Goal: Transaction & Acquisition: Purchase product/service

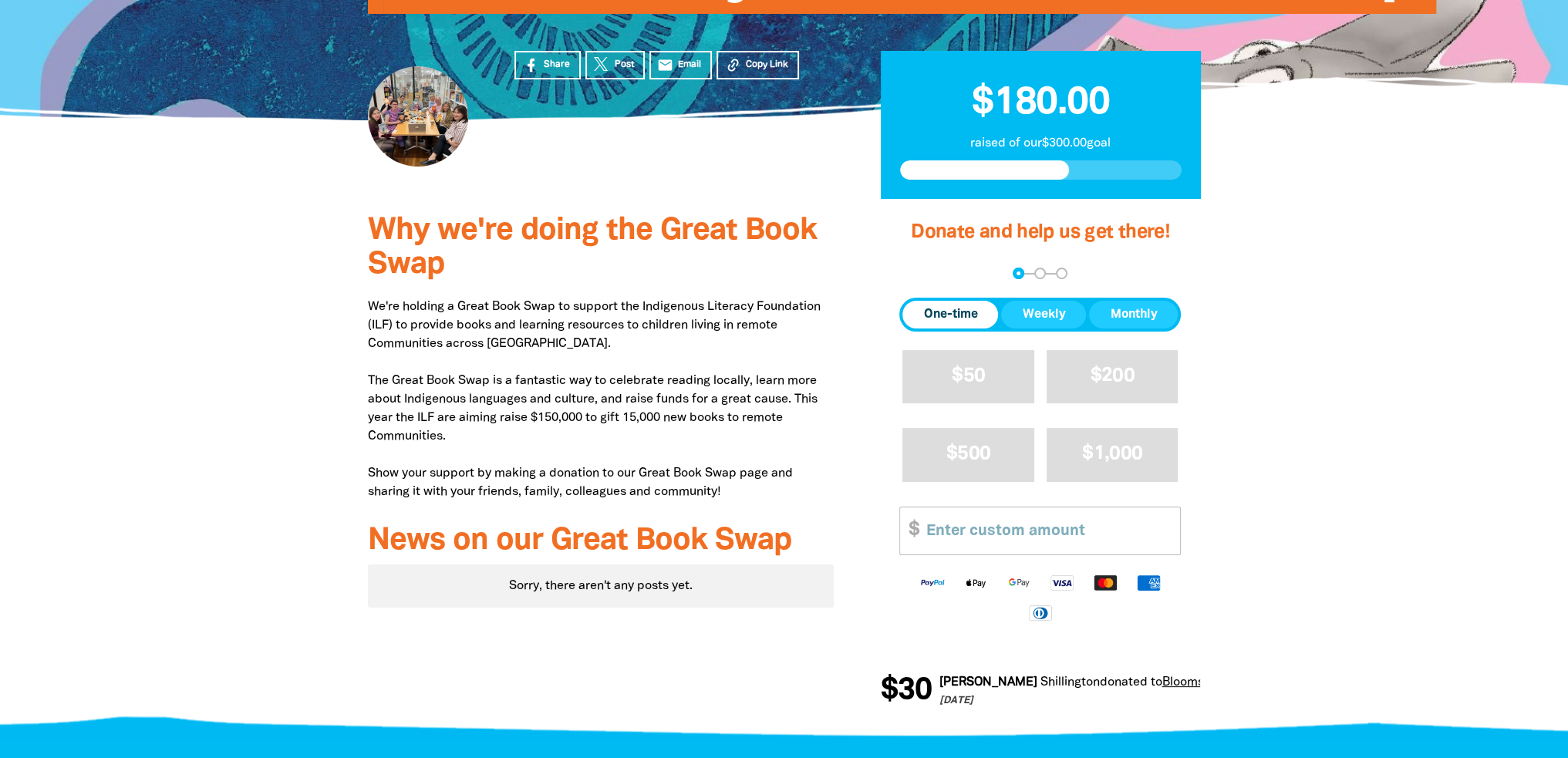
scroll to position [309, 0]
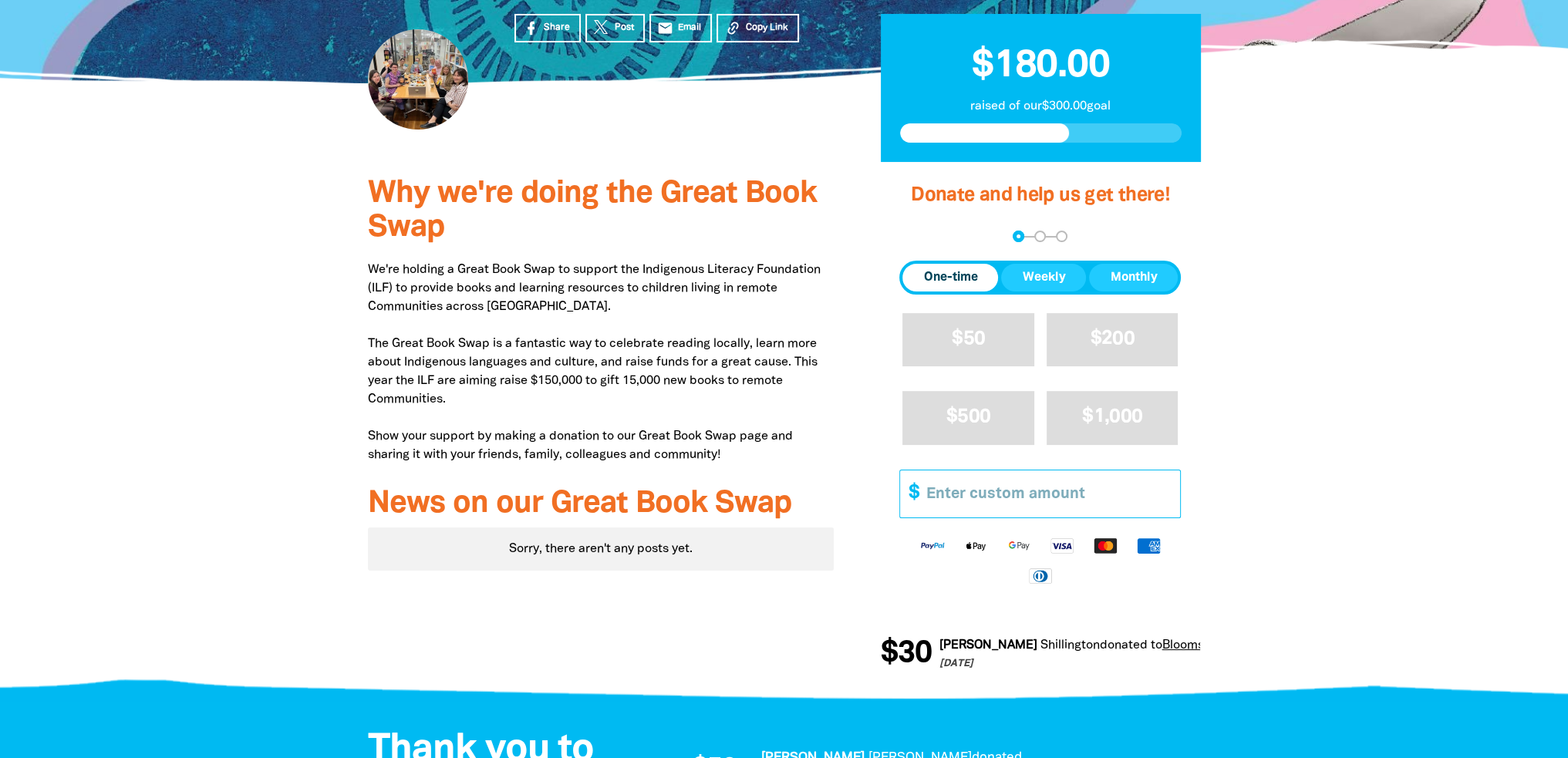
click at [935, 497] on input "Other Amount" at bounding box center [1048, 493] width 264 height 47
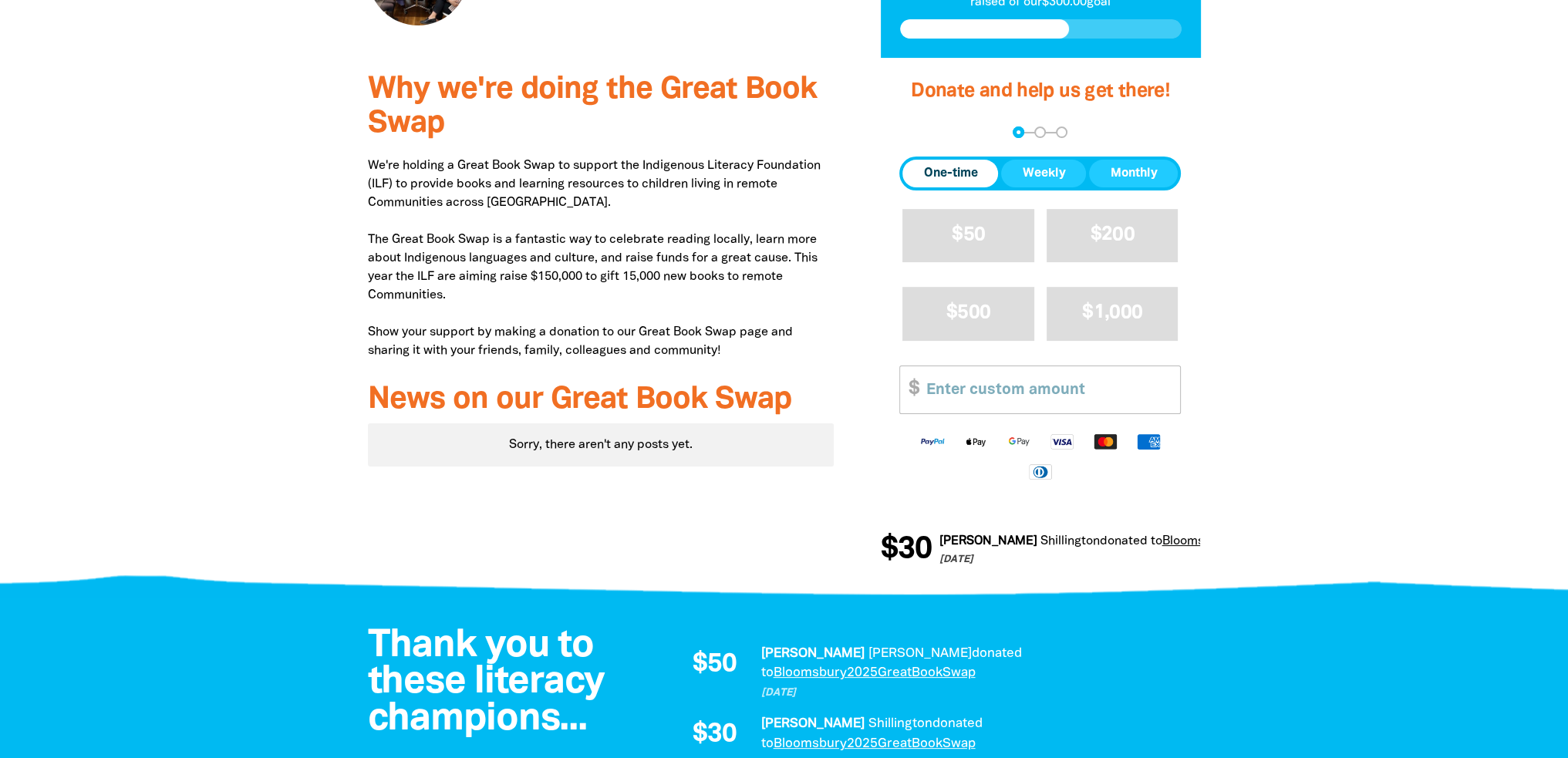
scroll to position [386, 0]
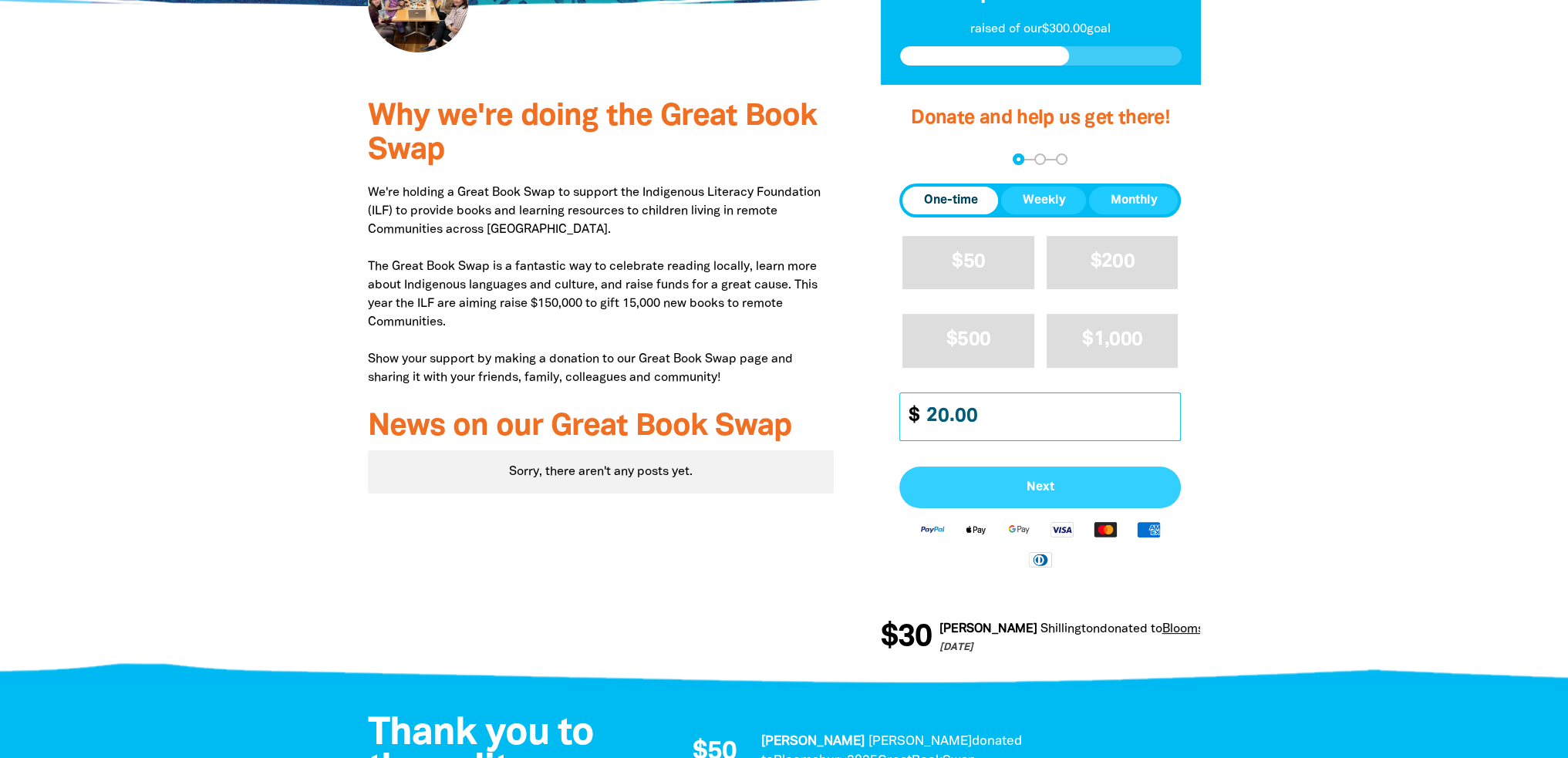
type input "20.00"
click at [1036, 477] on button "Next" at bounding box center [1040, 487] width 281 height 42
select select "AU"
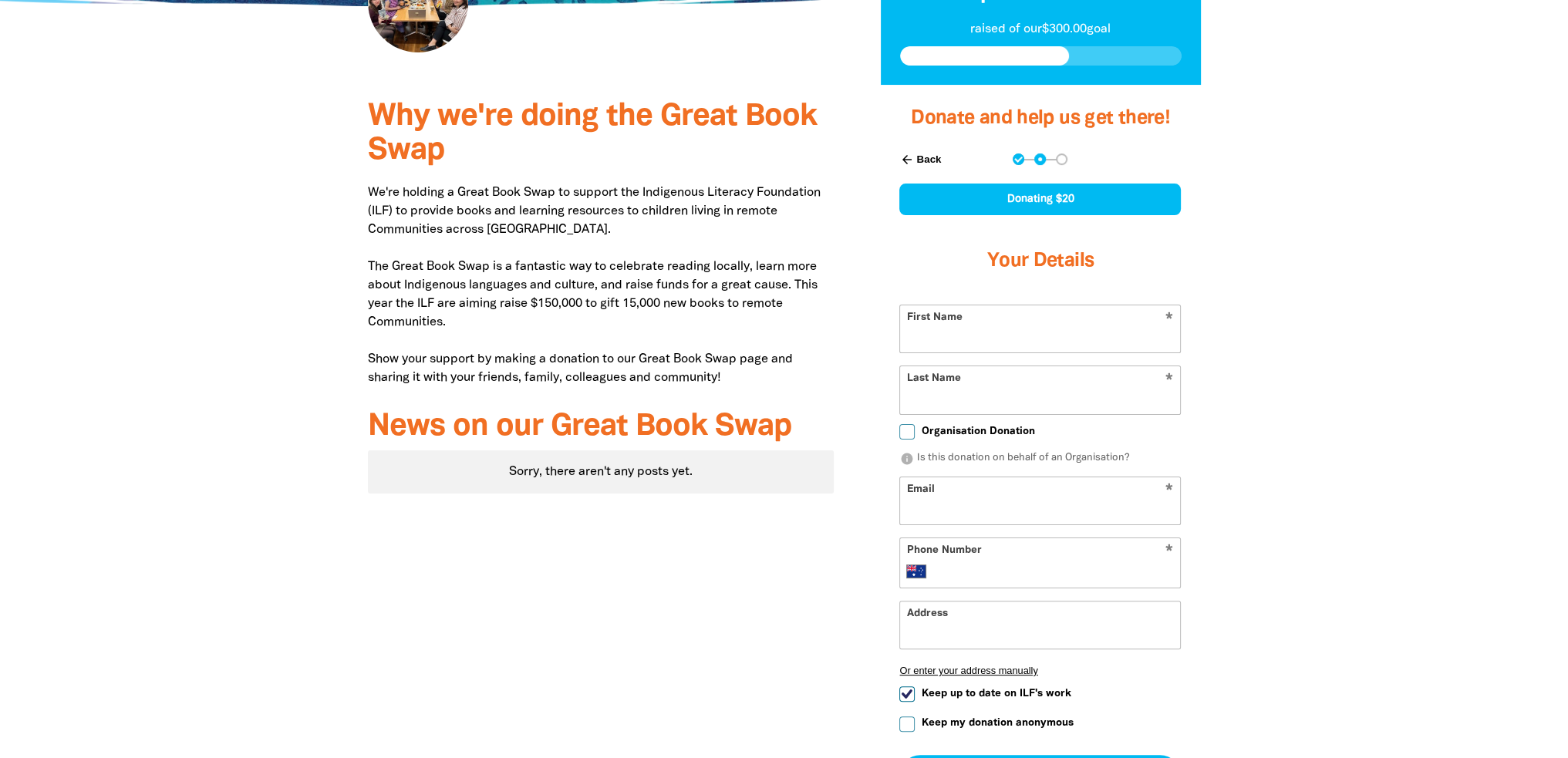
click at [948, 507] on input "Email" at bounding box center [1040, 501] width 280 height 47
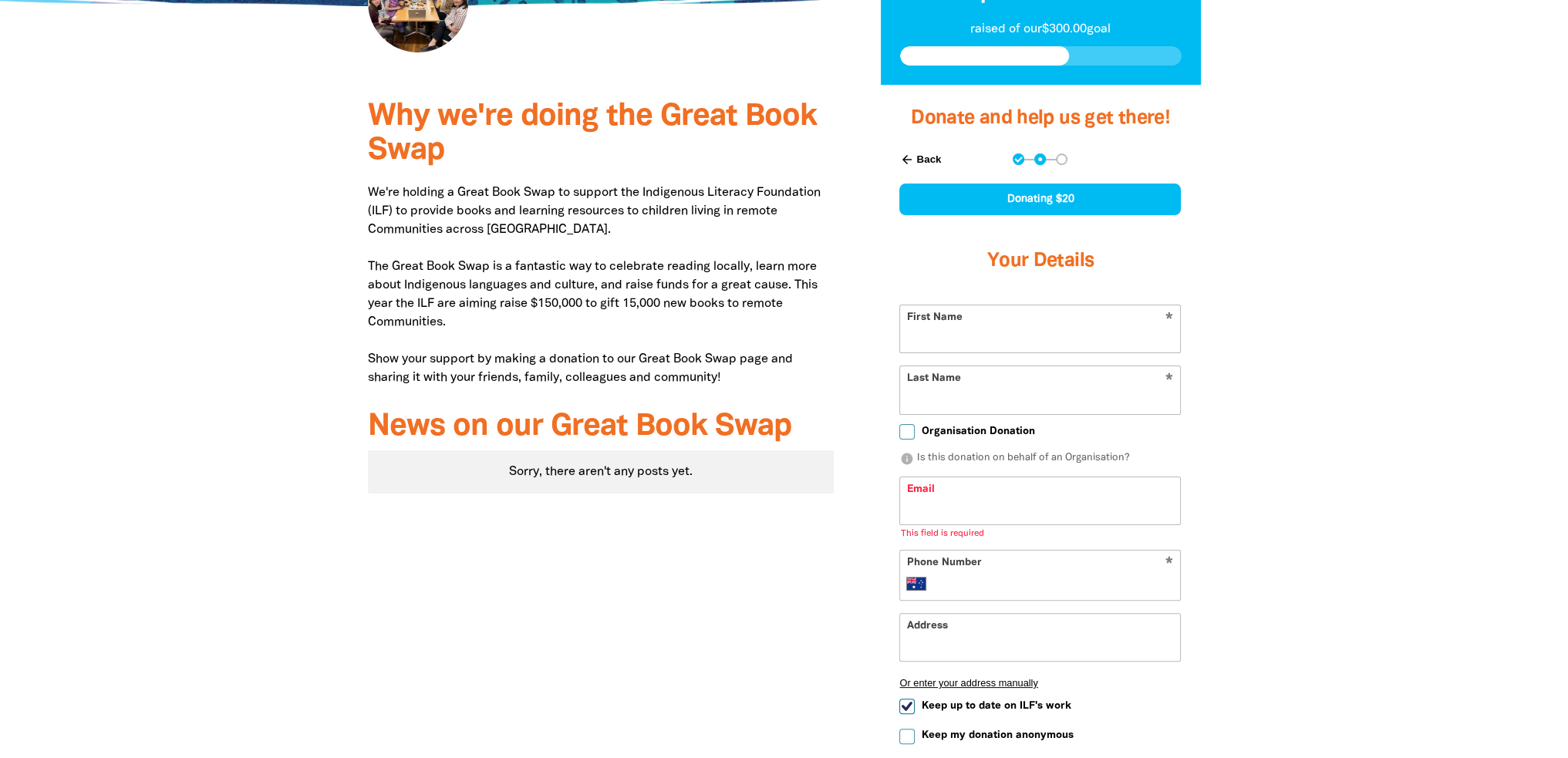
click at [1002, 339] on input "First Name" at bounding box center [1040, 328] width 280 height 47
type input "[PERSON_NAME]"
type input "Cappelluto"
type input "[PERSON_NAME][EMAIL_ADDRESS][DOMAIN_NAME]"
type input "[STREET_ADDRESS][PERSON_NAME]"
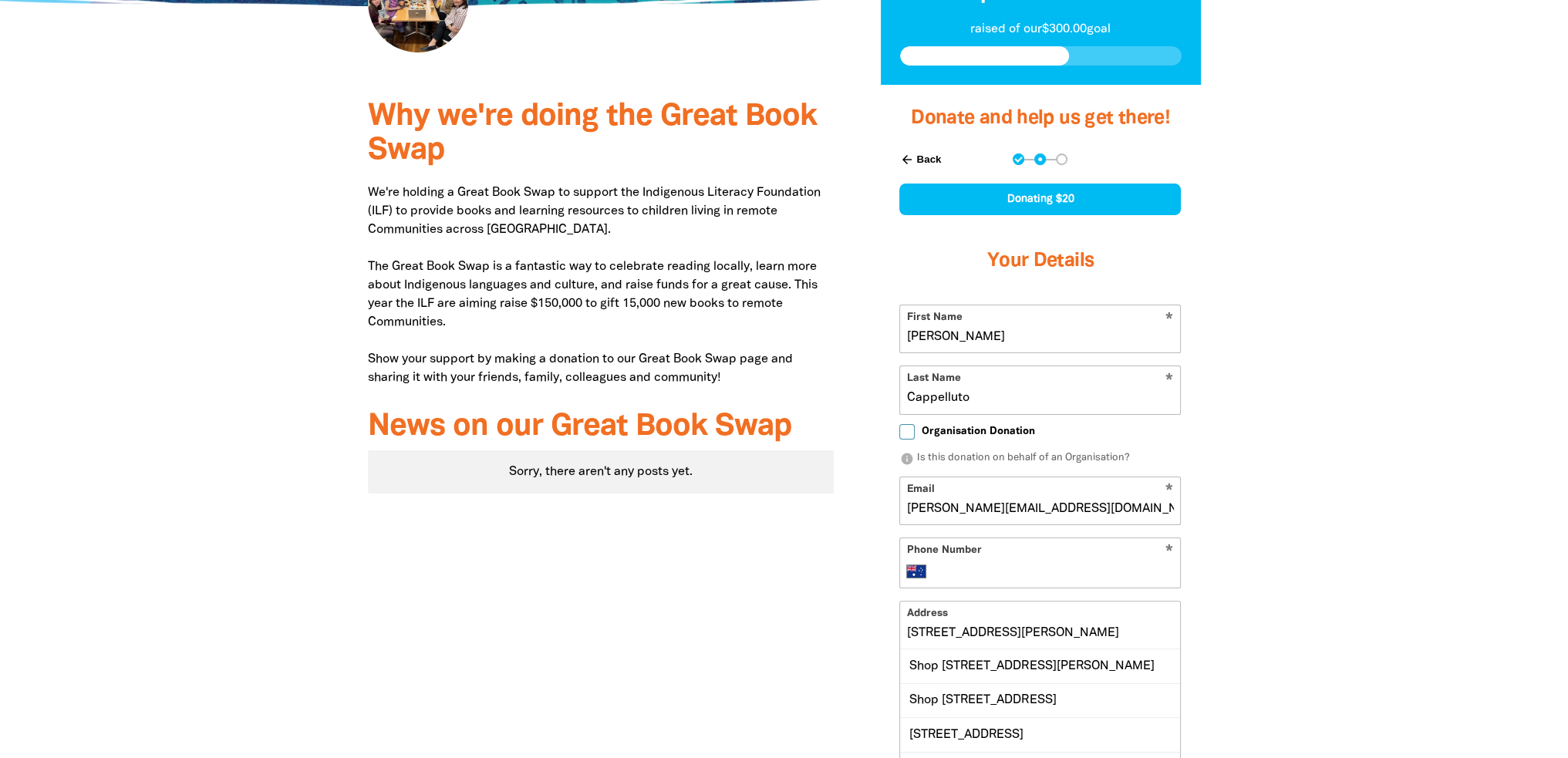
scroll to position [463, 0]
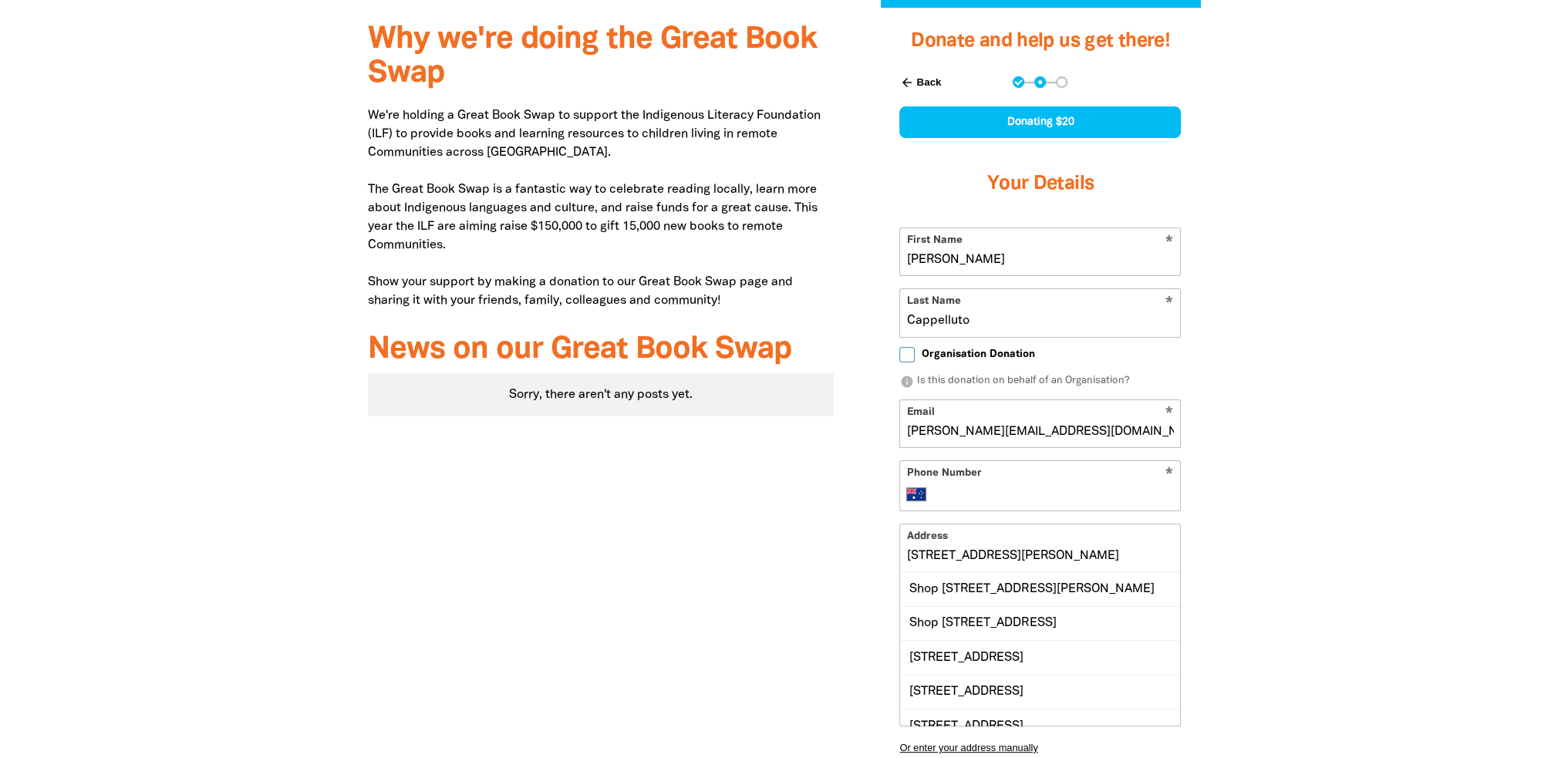
click at [1052, 486] on input "Phone Number" at bounding box center [1056, 494] width 236 height 19
type input "0402 396 837"
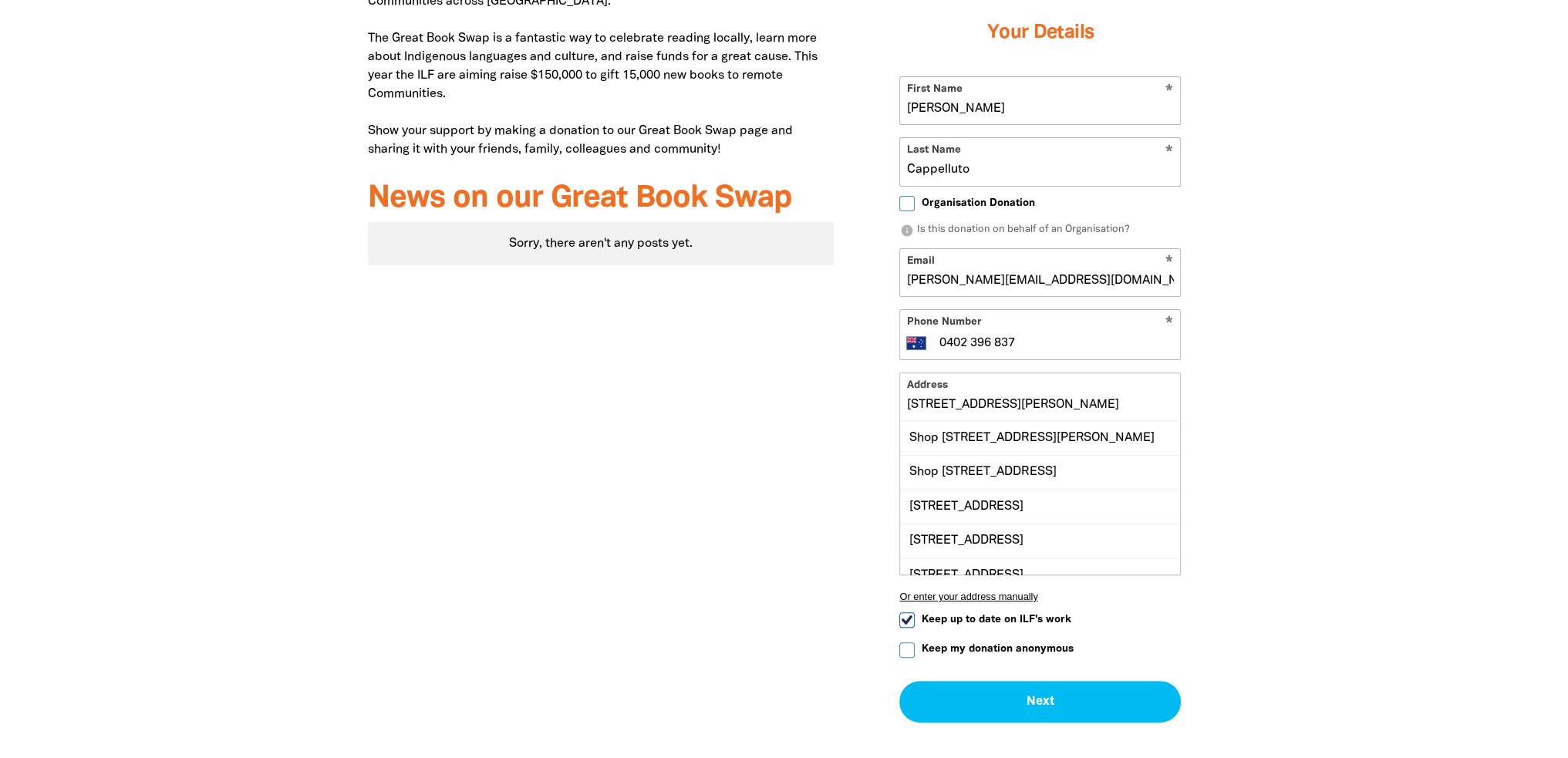
scroll to position [617, 0]
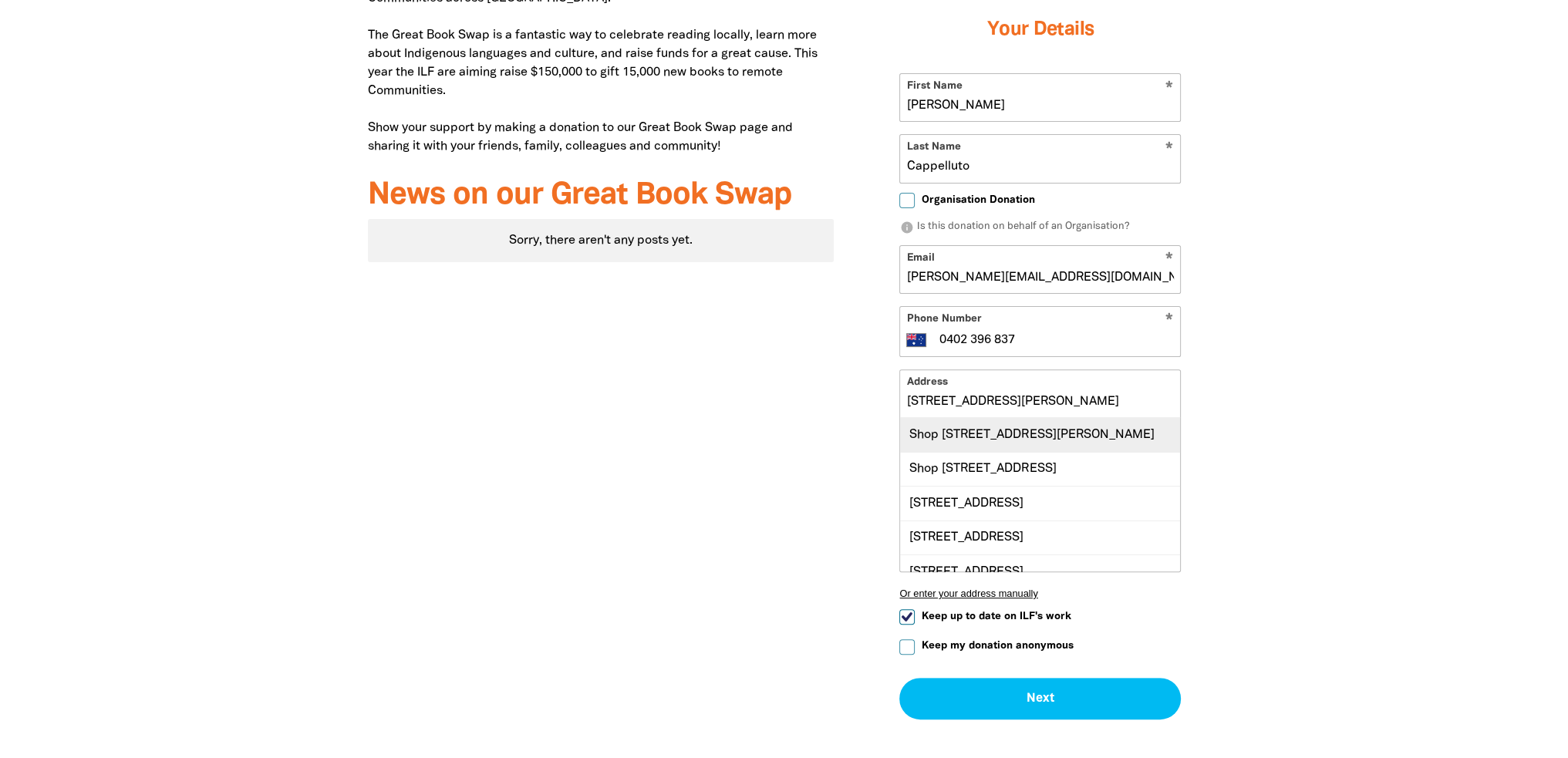
click at [1061, 446] on div "Shop [STREET_ADDRESS][PERSON_NAME]" at bounding box center [1040, 434] width 280 height 33
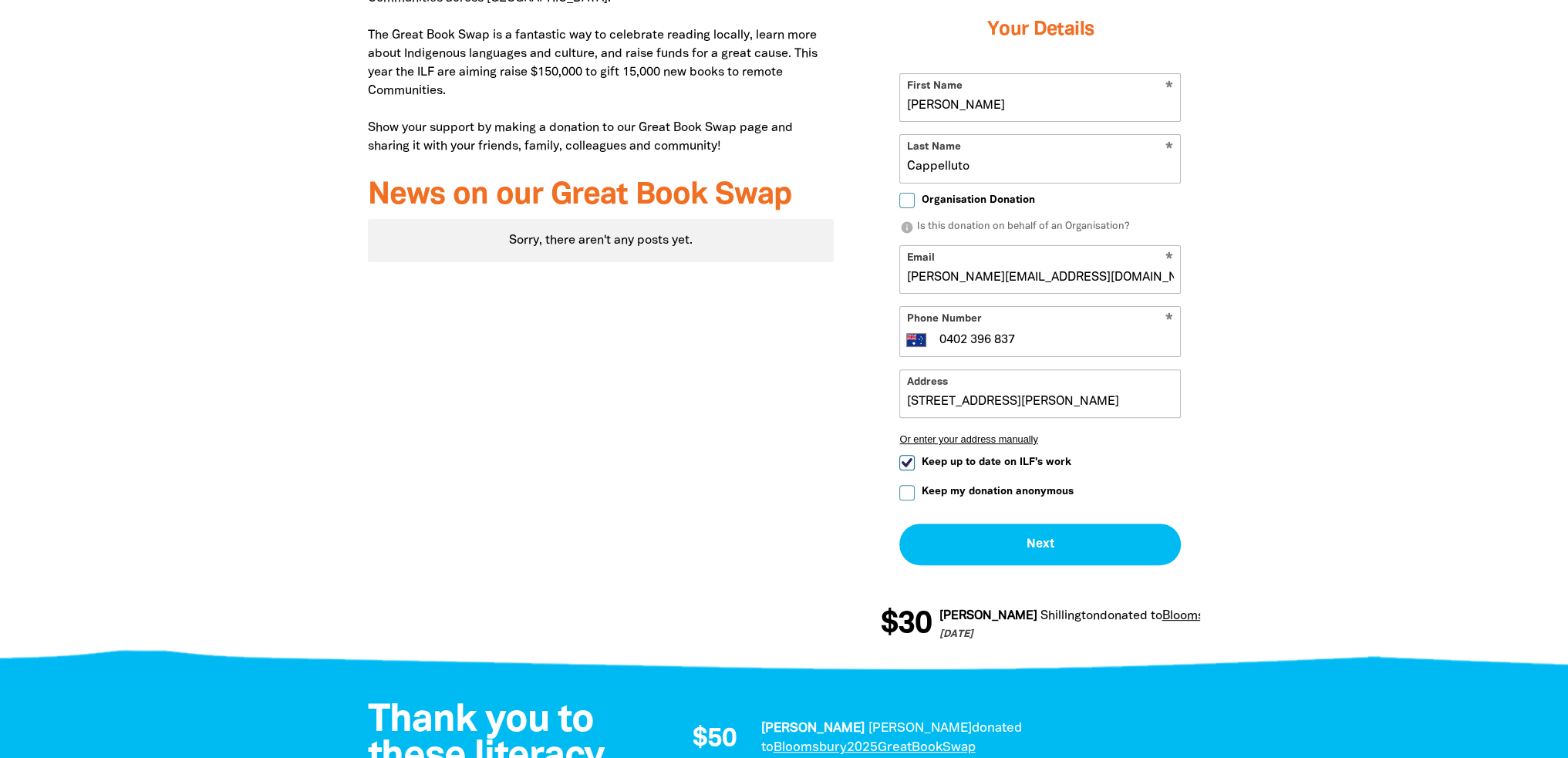
type input "Shop [STREET_ADDRESS][PERSON_NAME]"
click at [1052, 462] on span "Keep up to date on ILF's work" at bounding box center [996, 462] width 150 height 15
click at [915, 462] on input "Keep up to date on ILF's work" at bounding box center [907, 462] width 15 height 15
checkbox input "false"
click at [1047, 493] on span "Keep my donation anonymous" at bounding box center [997, 492] width 152 height 15
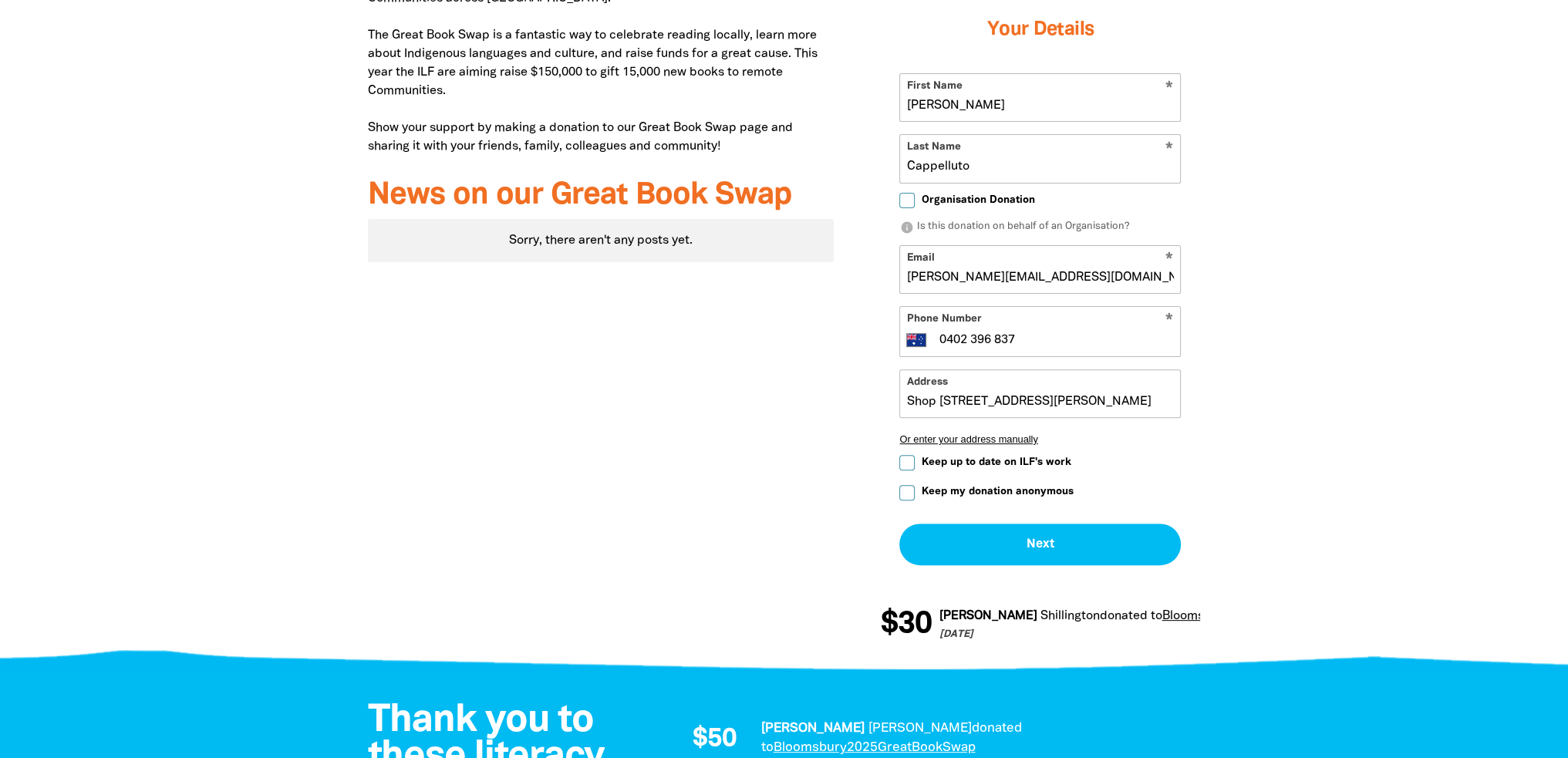
click at [915, 493] on input "Keep my donation anonymous" at bounding box center [907, 493] width 15 height 15
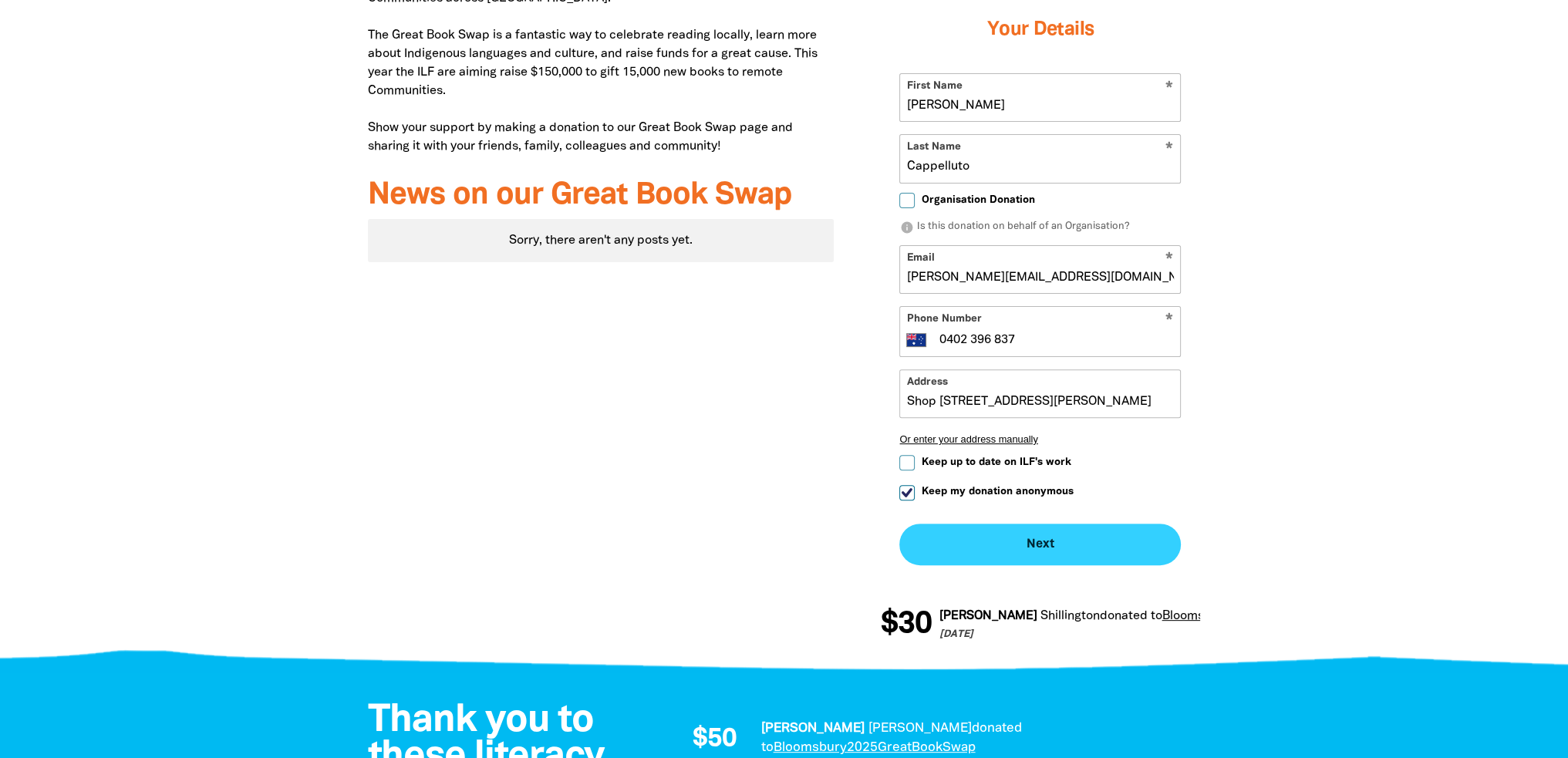
click at [1043, 542] on button "Next chevron_right" at bounding box center [1040, 544] width 281 height 42
checkbox input "false"
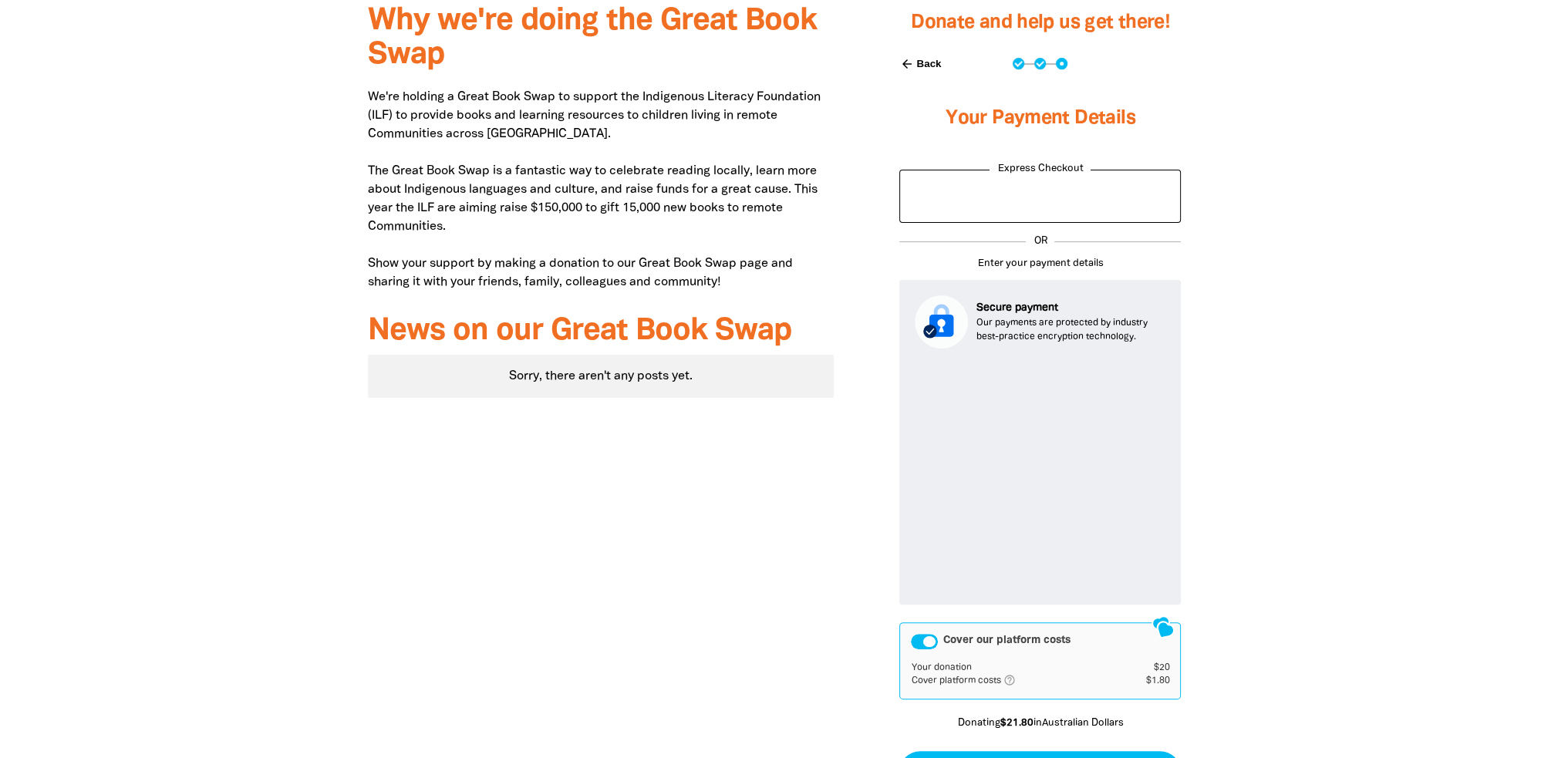
scroll to position [558, 0]
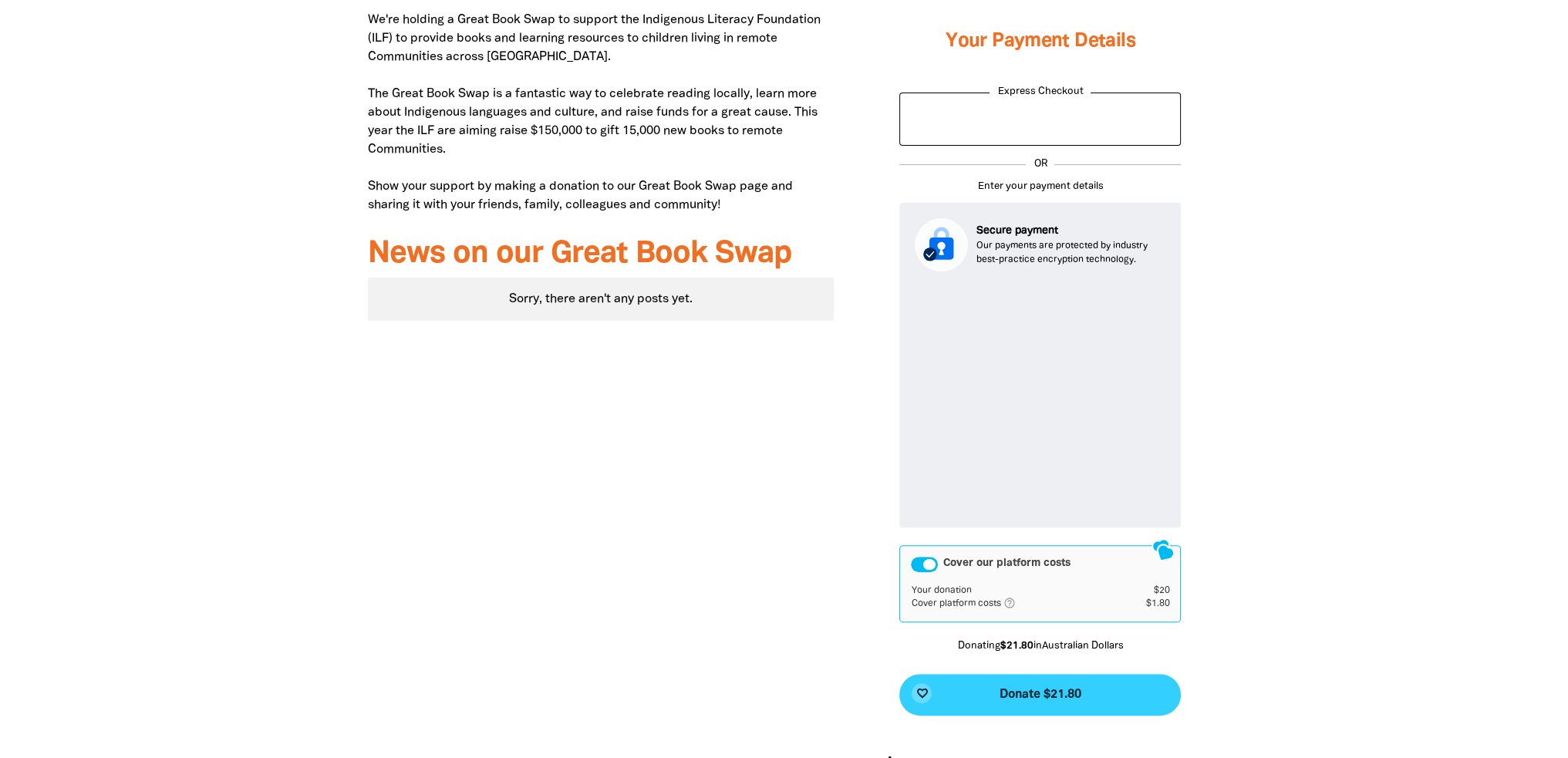
click at [1045, 691] on span "Donate $21.80" at bounding box center [1041, 695] width 82 height 12
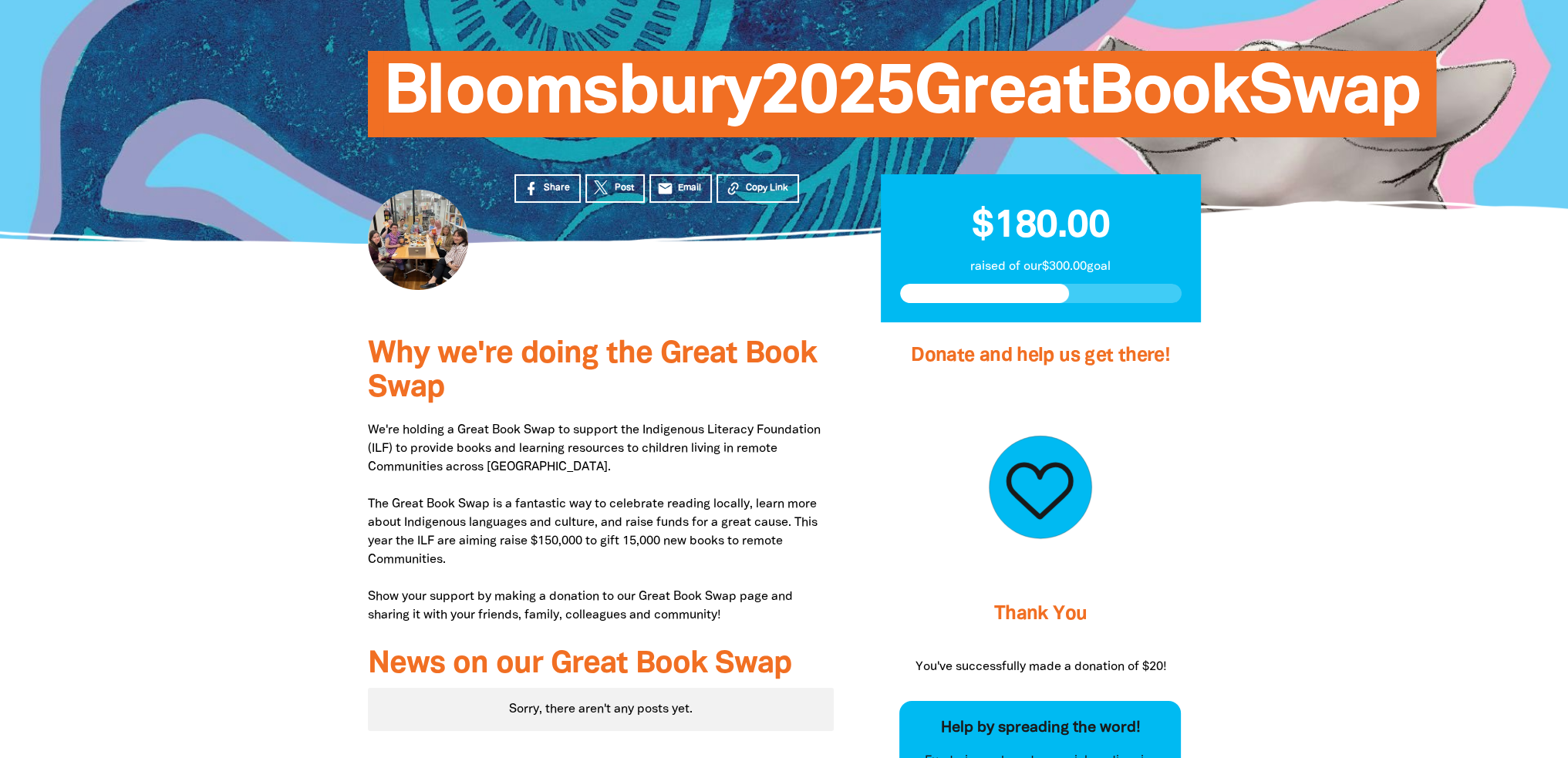
scroll to position [111, 0]
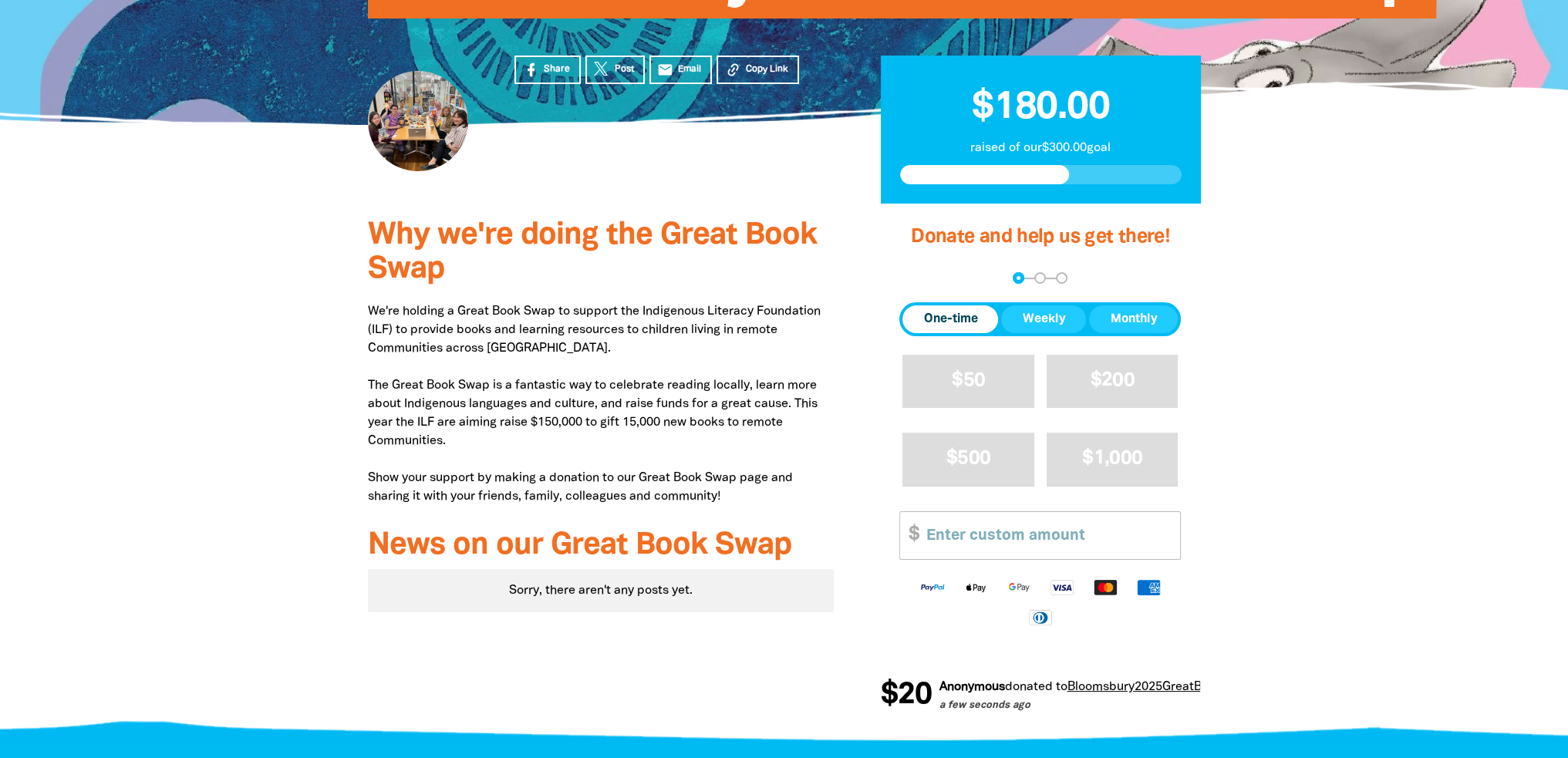
scroll to position [188, 0]
